Goal: Transaction & Acquisition: Purchase product/service

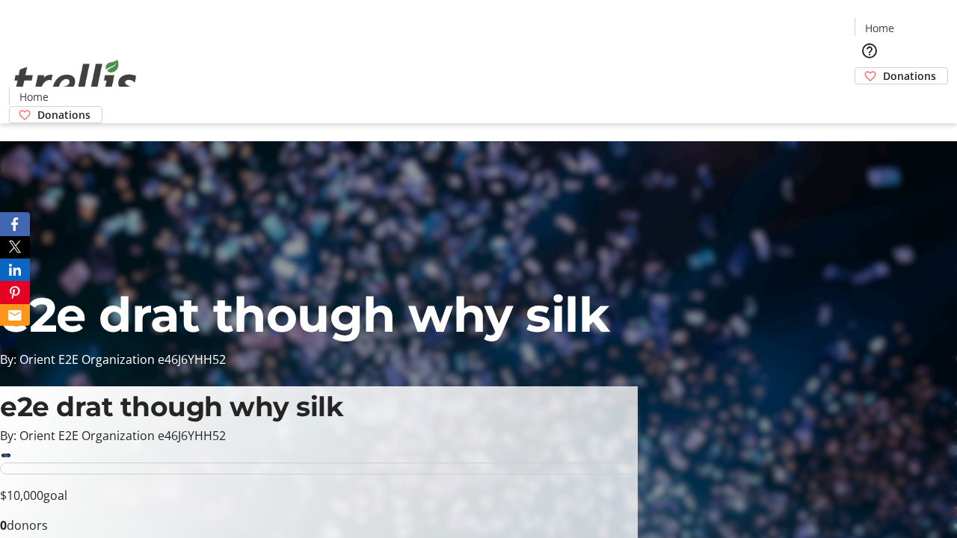
click at [883, 68] on span "Donations" at bounding box center [909, 76] width 53 height 16
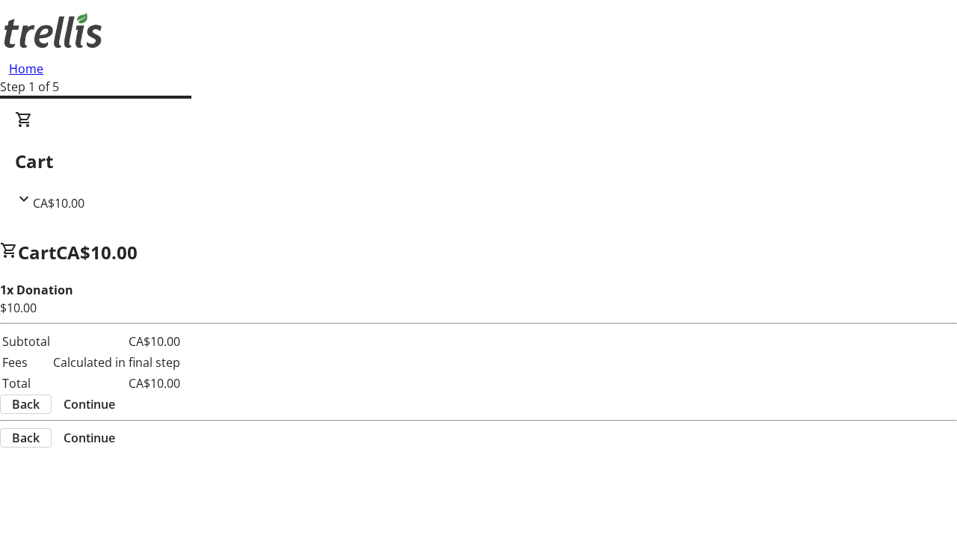
select select "CA"
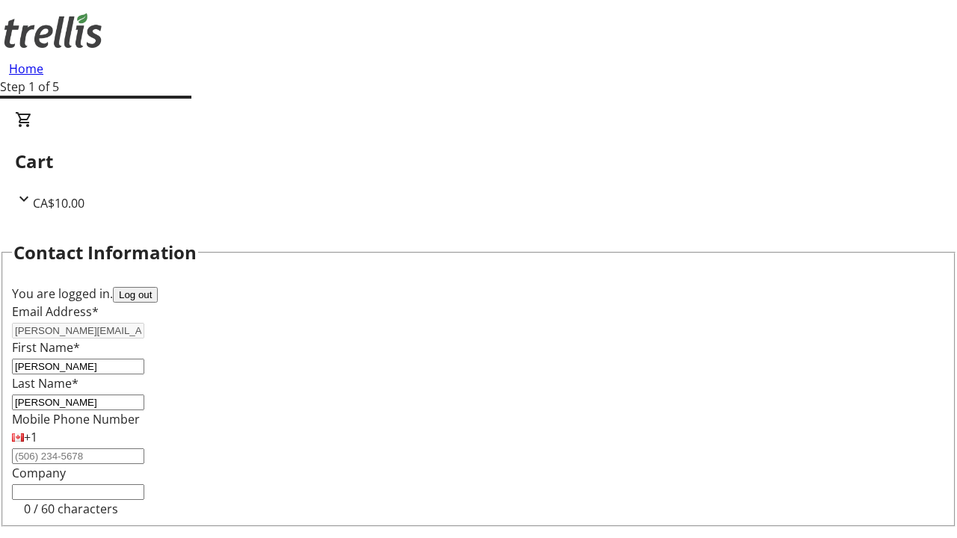
scroll to position [200, 0]
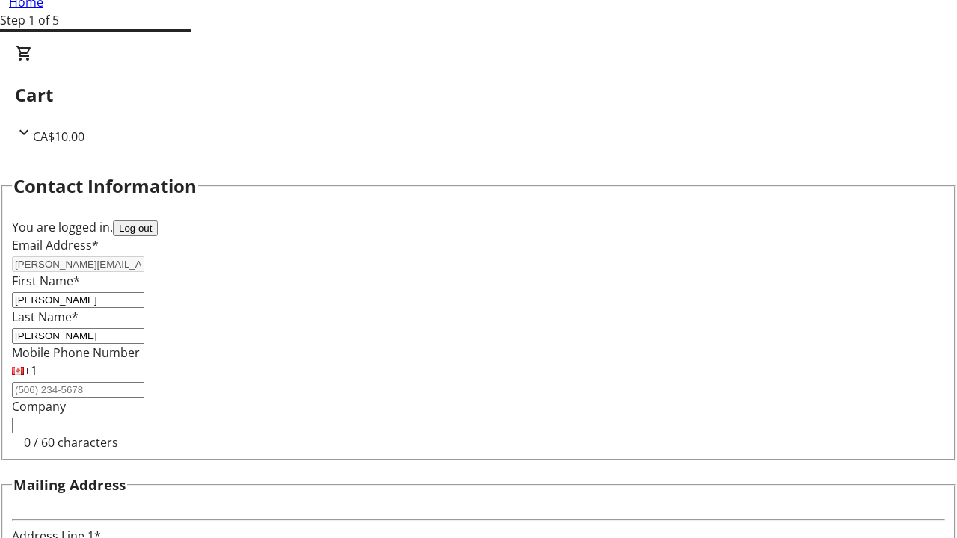
type input "[STREET_ADDRESS][PERSON_NAME]"
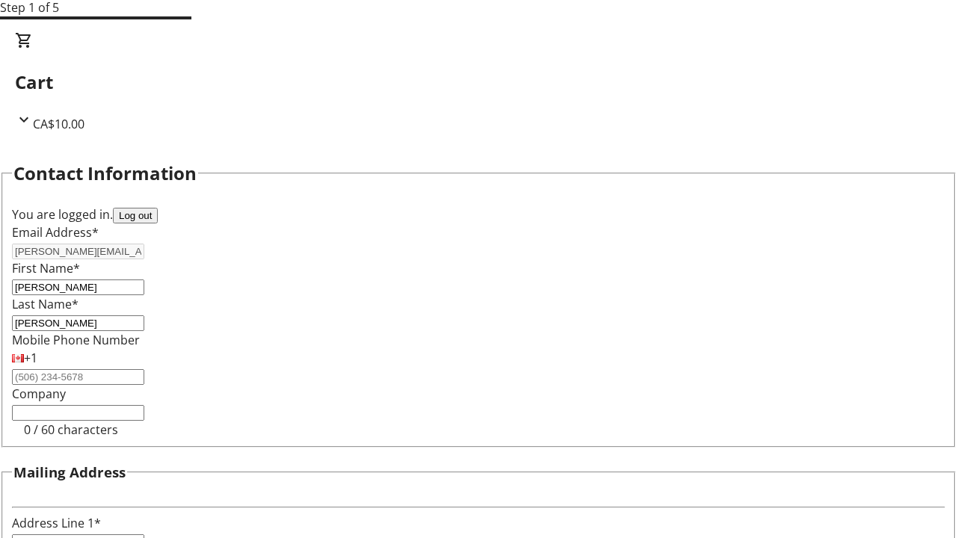
type input "Kelowna"
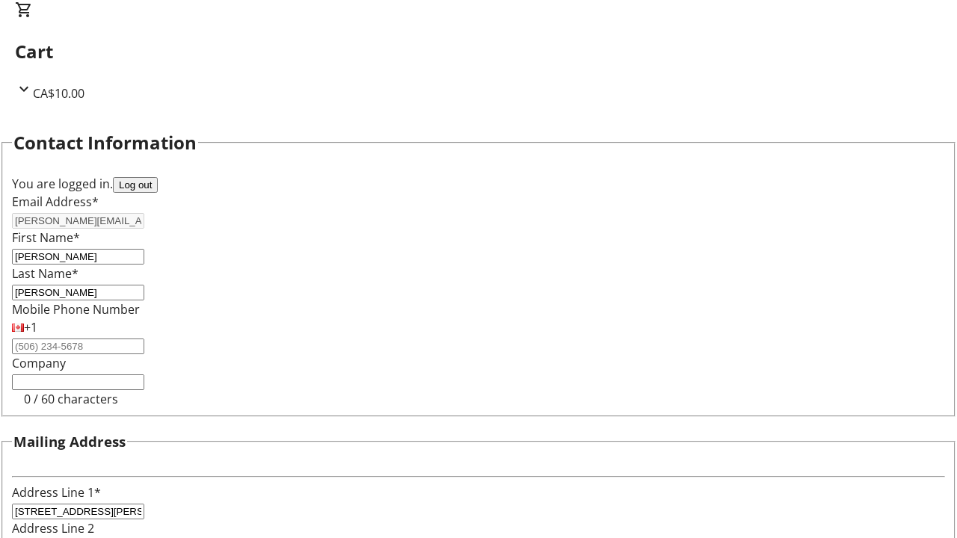
select select "BC"
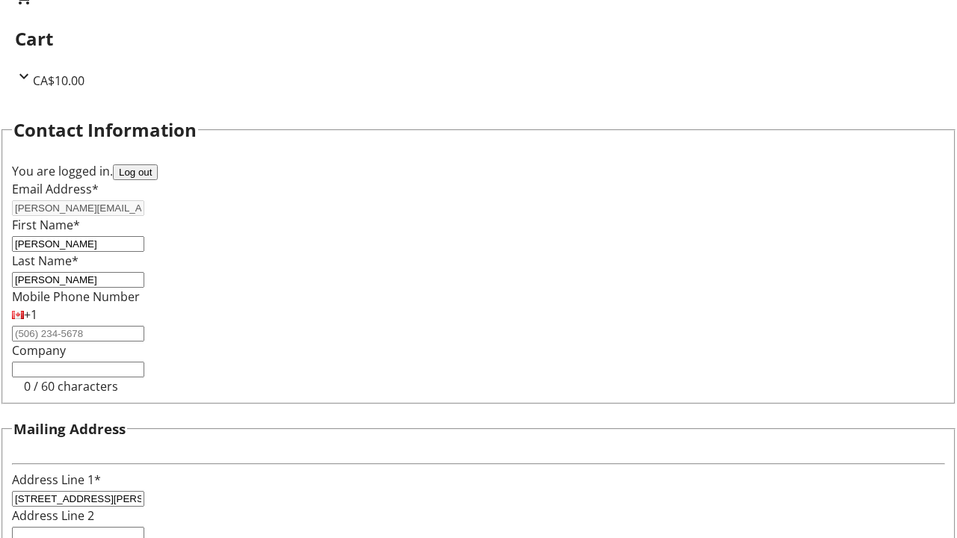
type input "Kelowna"
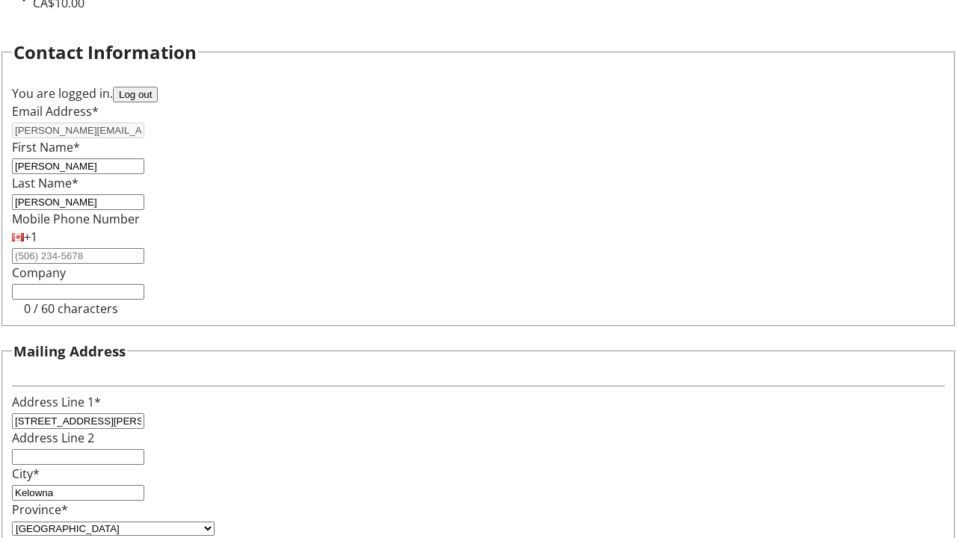
type input "V1Y 0C2"
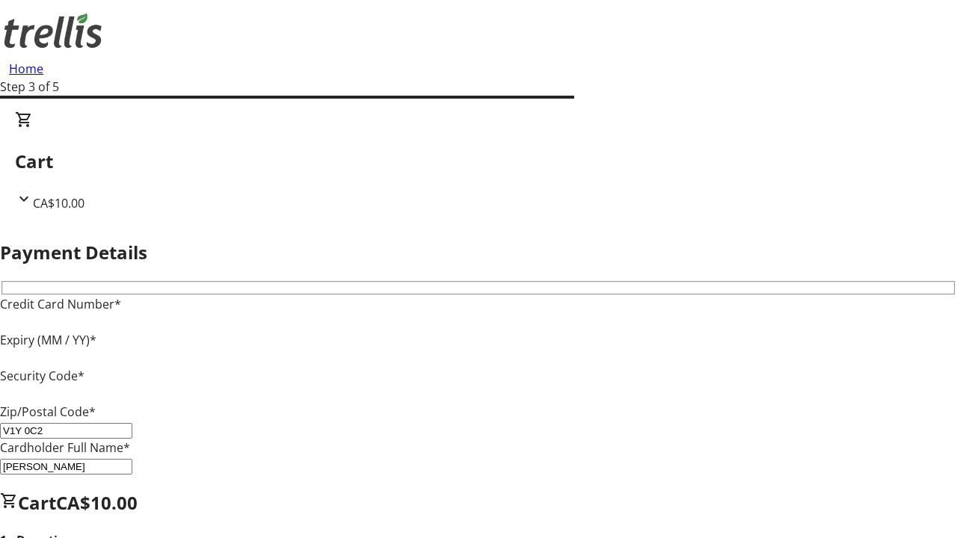
type input "V1Y 0C2"
